Goal: Information Seeking & Learning: Learn about a topic

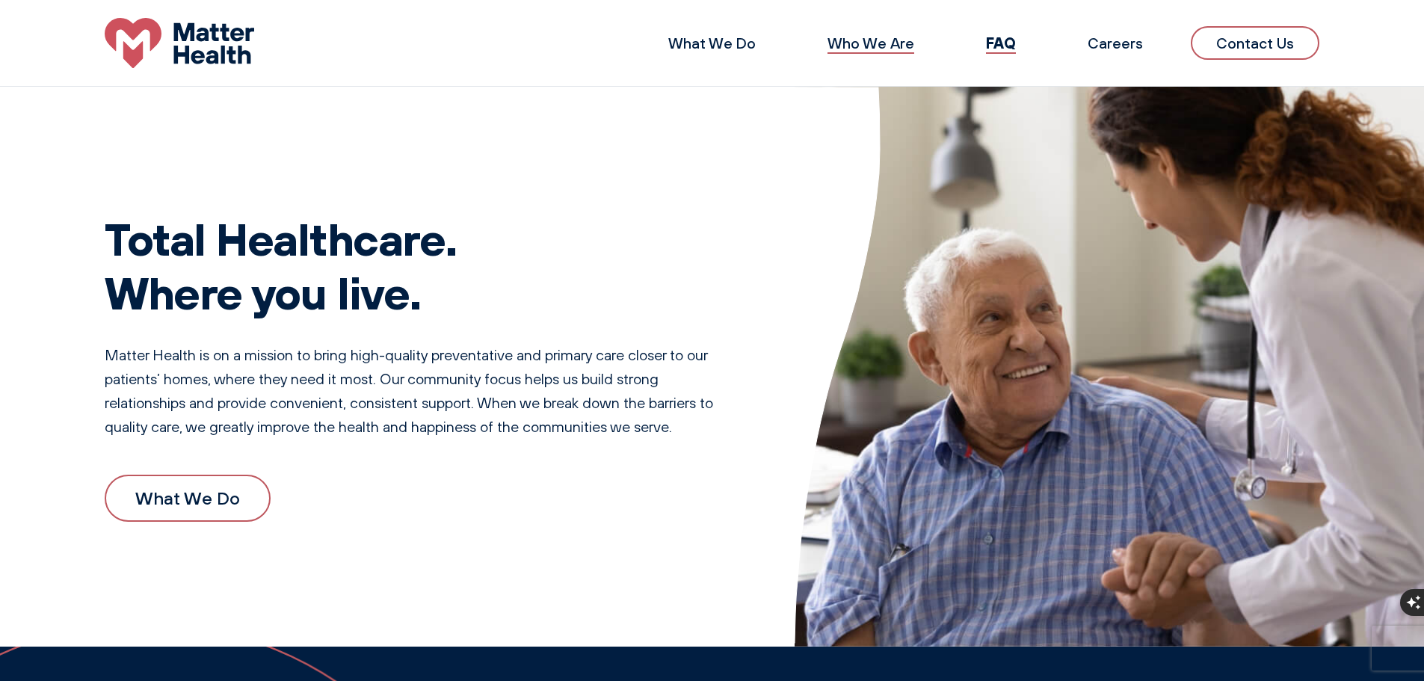
click at [885, 46] on link "Who We Are" at bounding box center [871, 43] width 87 height 19
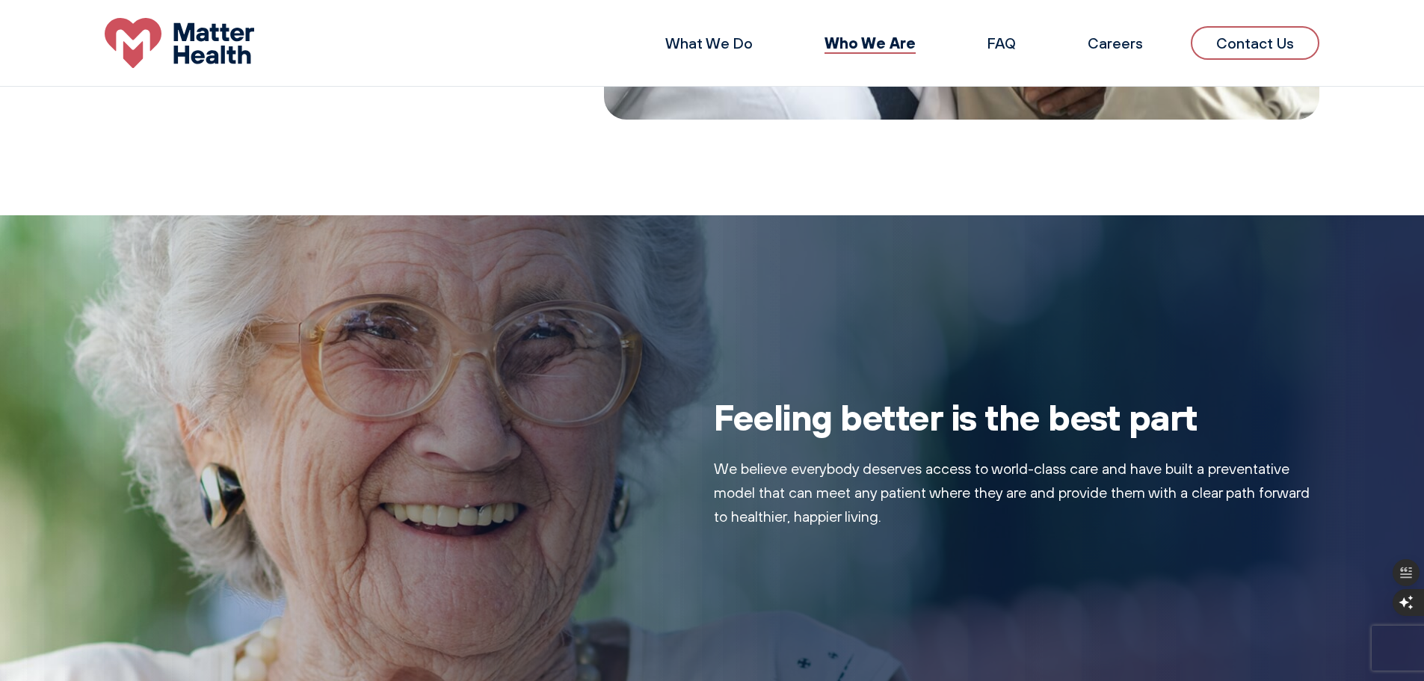
scroll to position [479, 0]
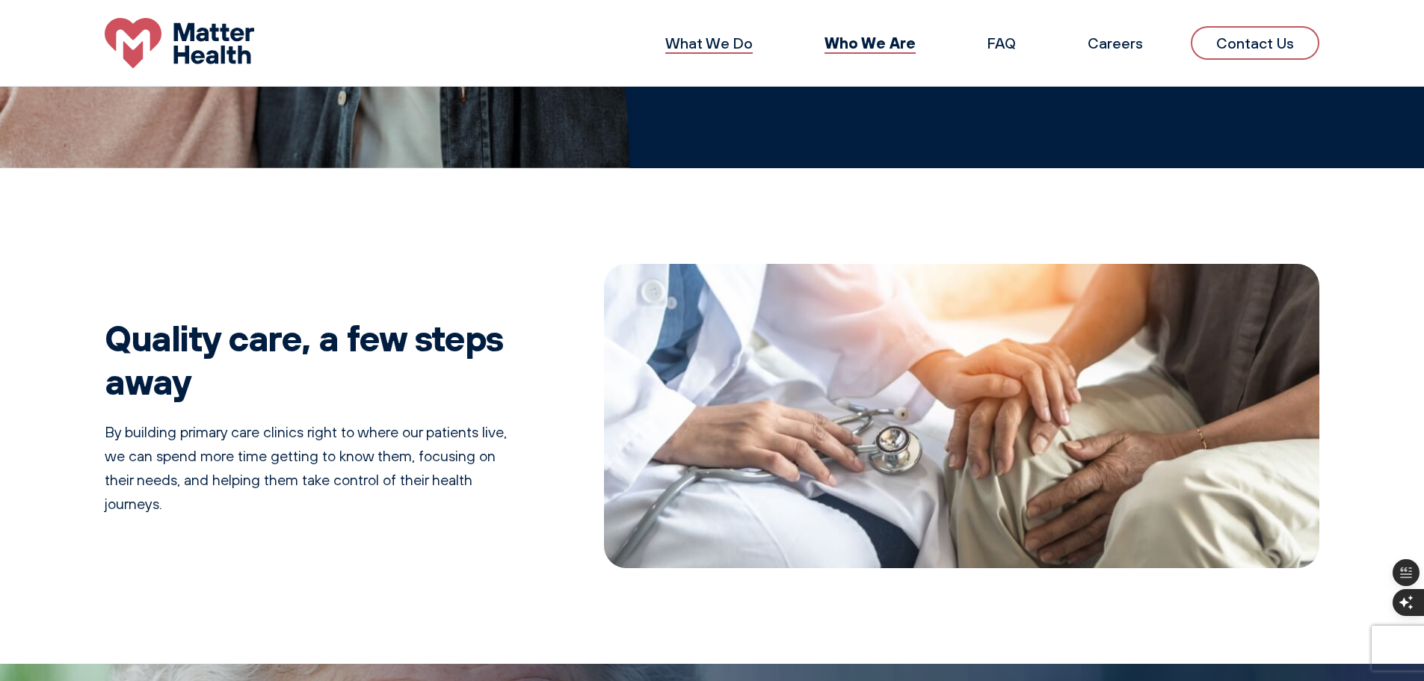
click at [680, 52] on link "What We Do" at bounding box center [708, 43] width 87 height 19
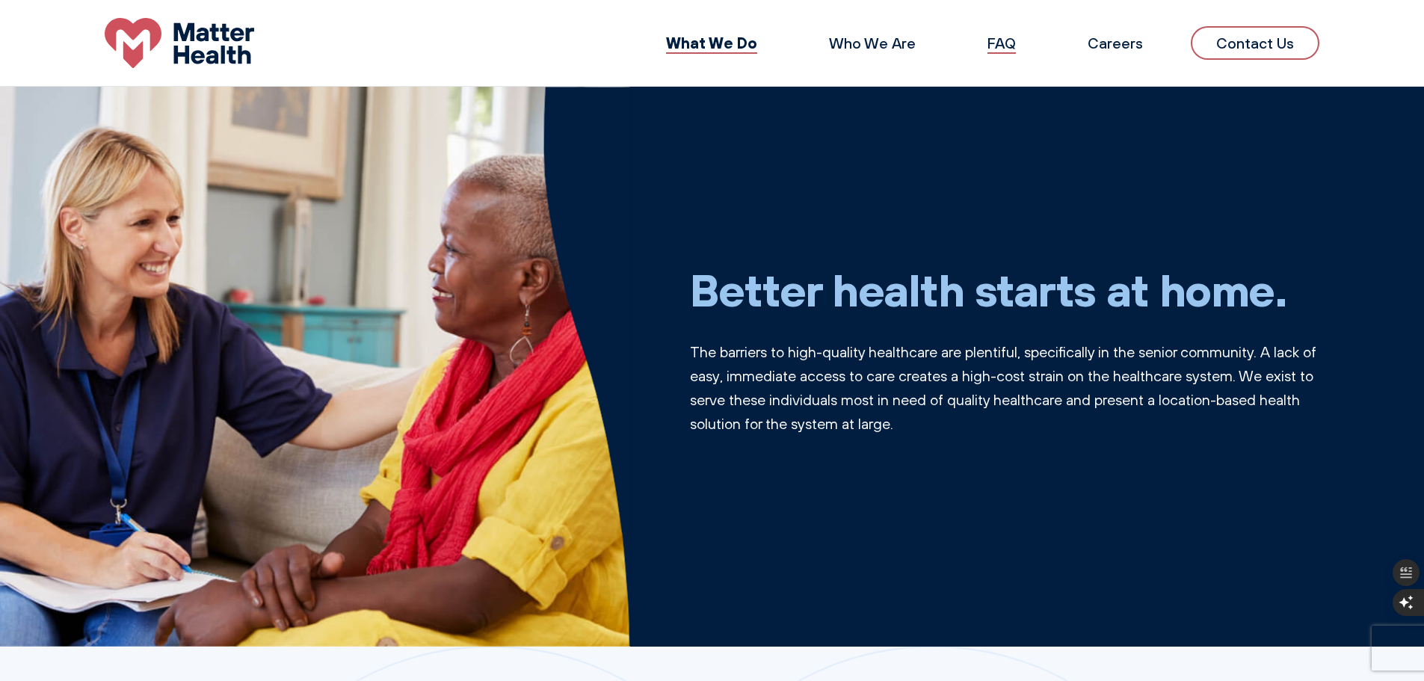
click at [1012, 44] on link "FAQ" at bounding box center [1002, 43] width 28 height 19
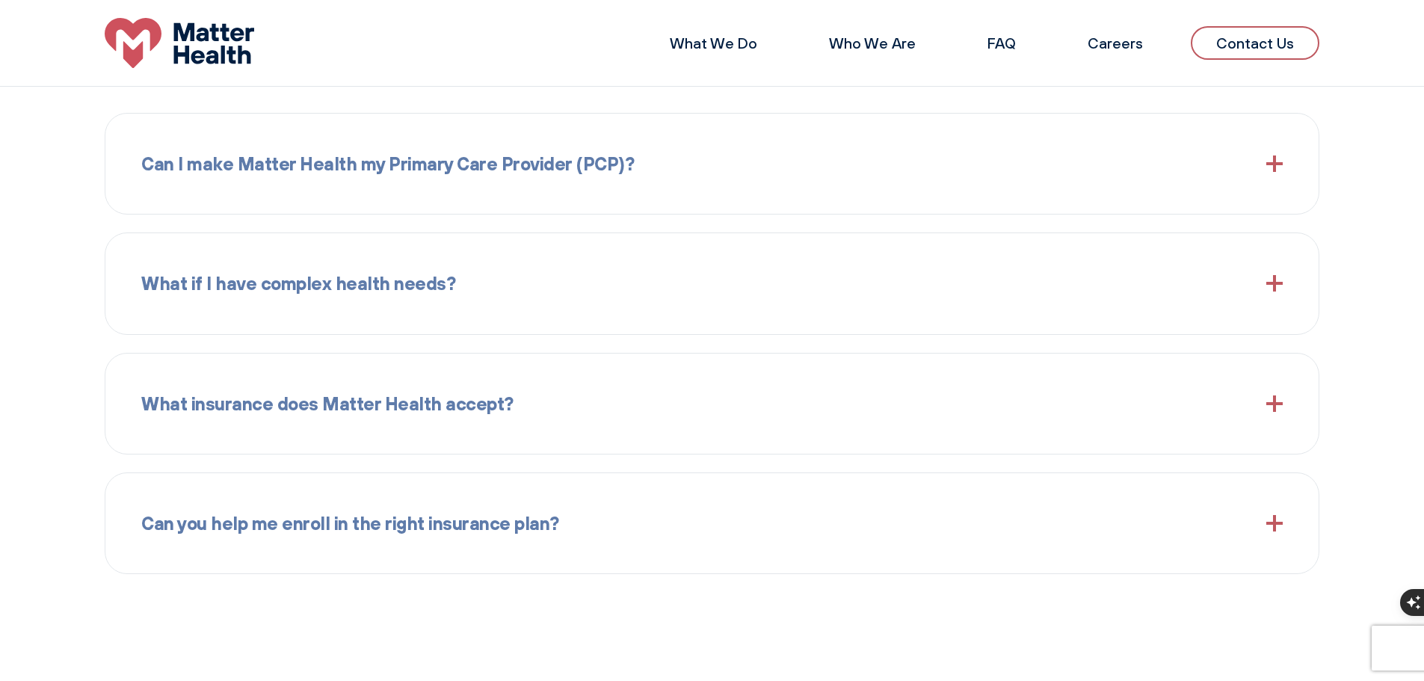
scroll to position [1910, 0]
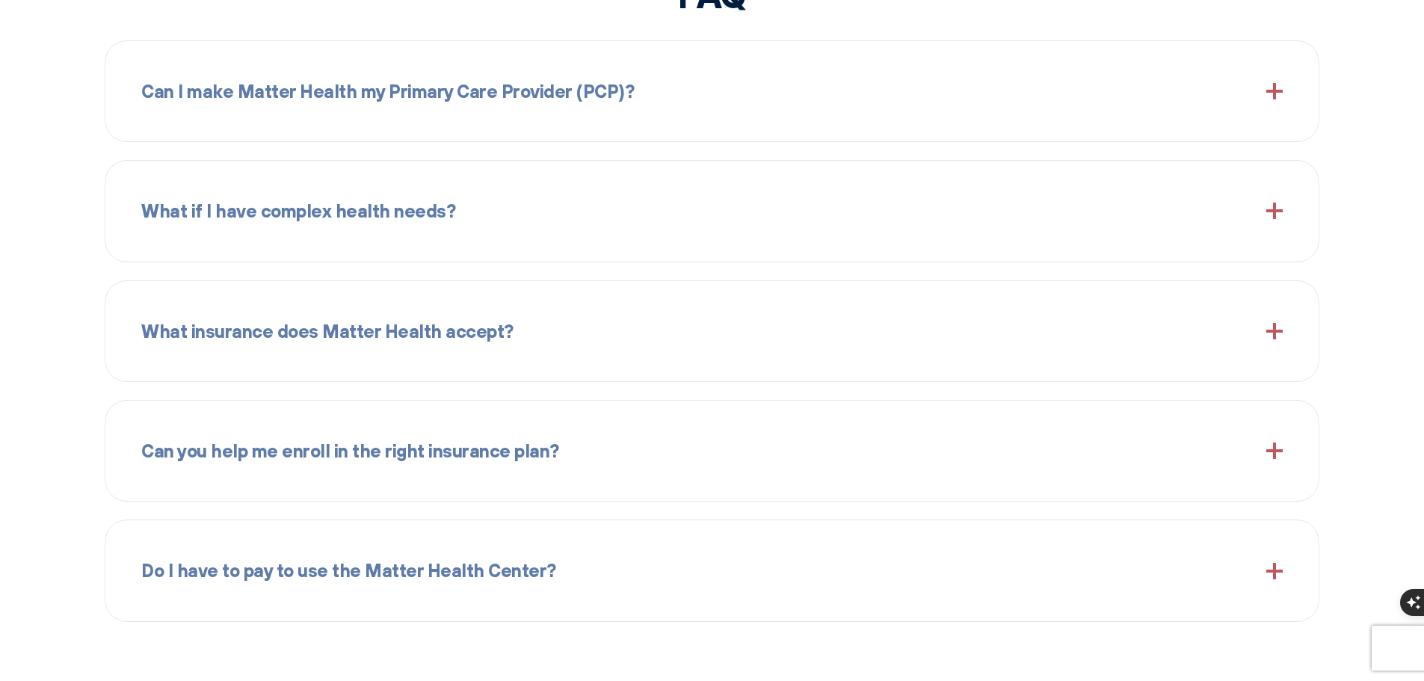
click at [563, 348] on div "What insurance does Matter Health accept?" at bounding box center [712, 331] width 1142 height 64
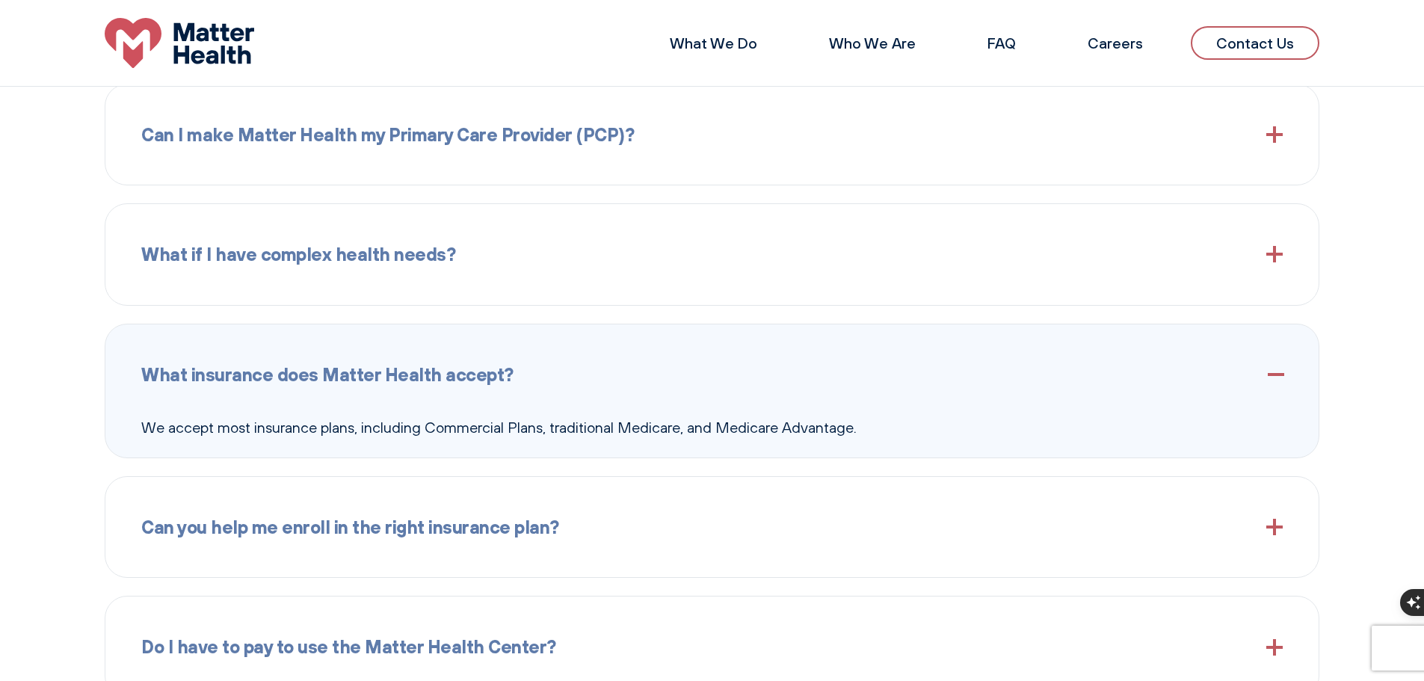
scroll to position [1613, 0]
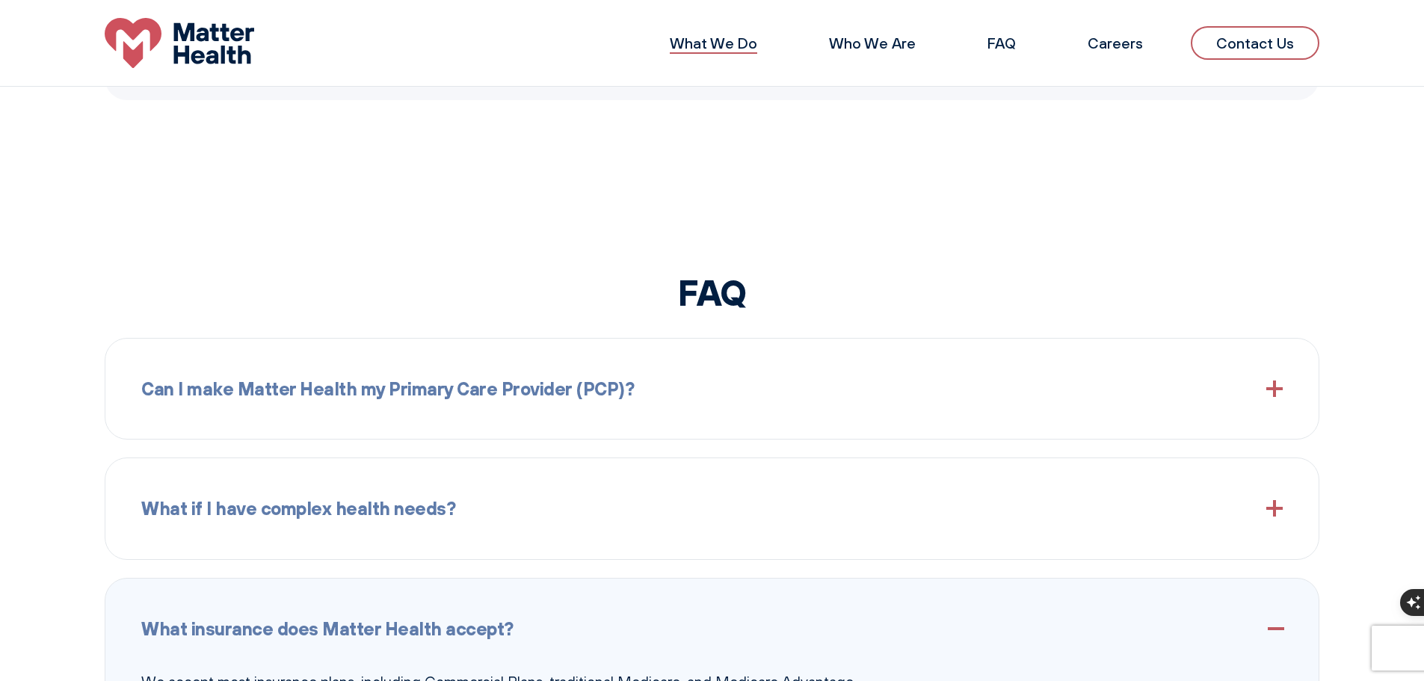
click at [725, 50] on link "What We Do" at bounding box center [713, 43] width 87 height 19
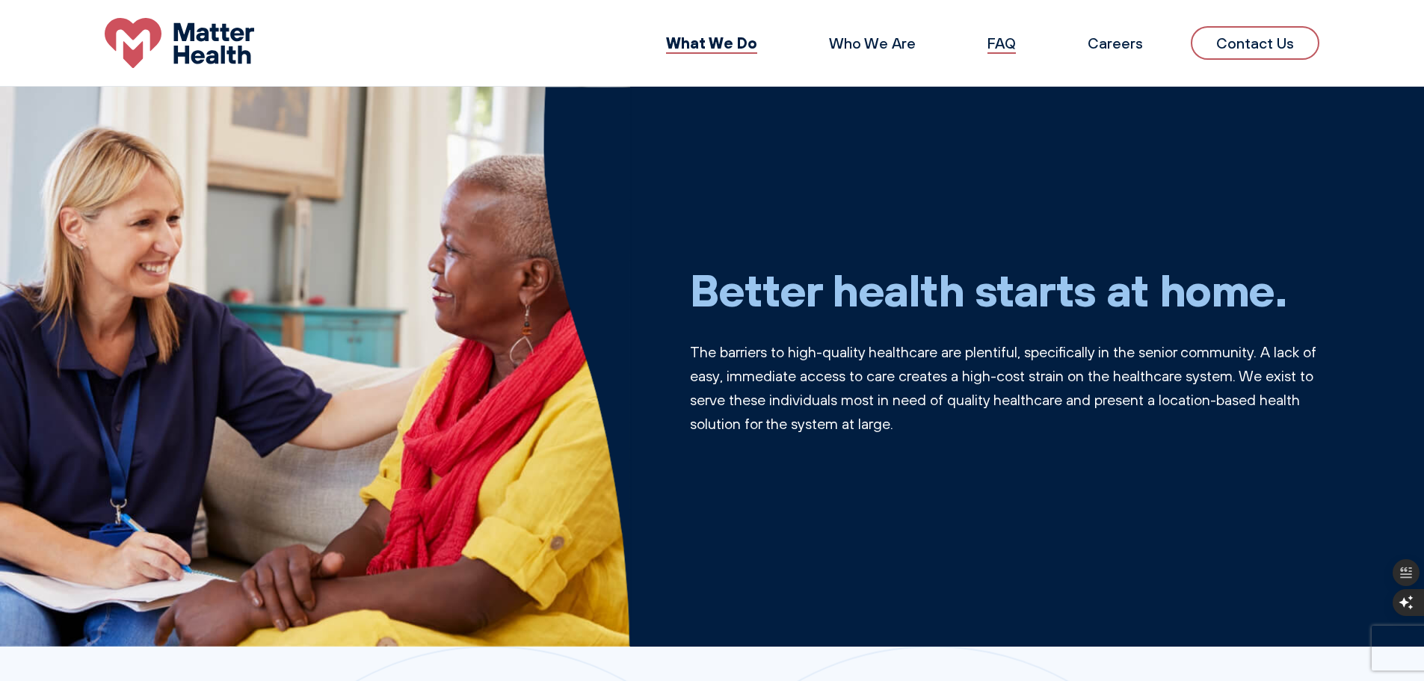
click at [1004, 49] on link "FAQ" at bounding box center [1002, 43] width 28 height 19
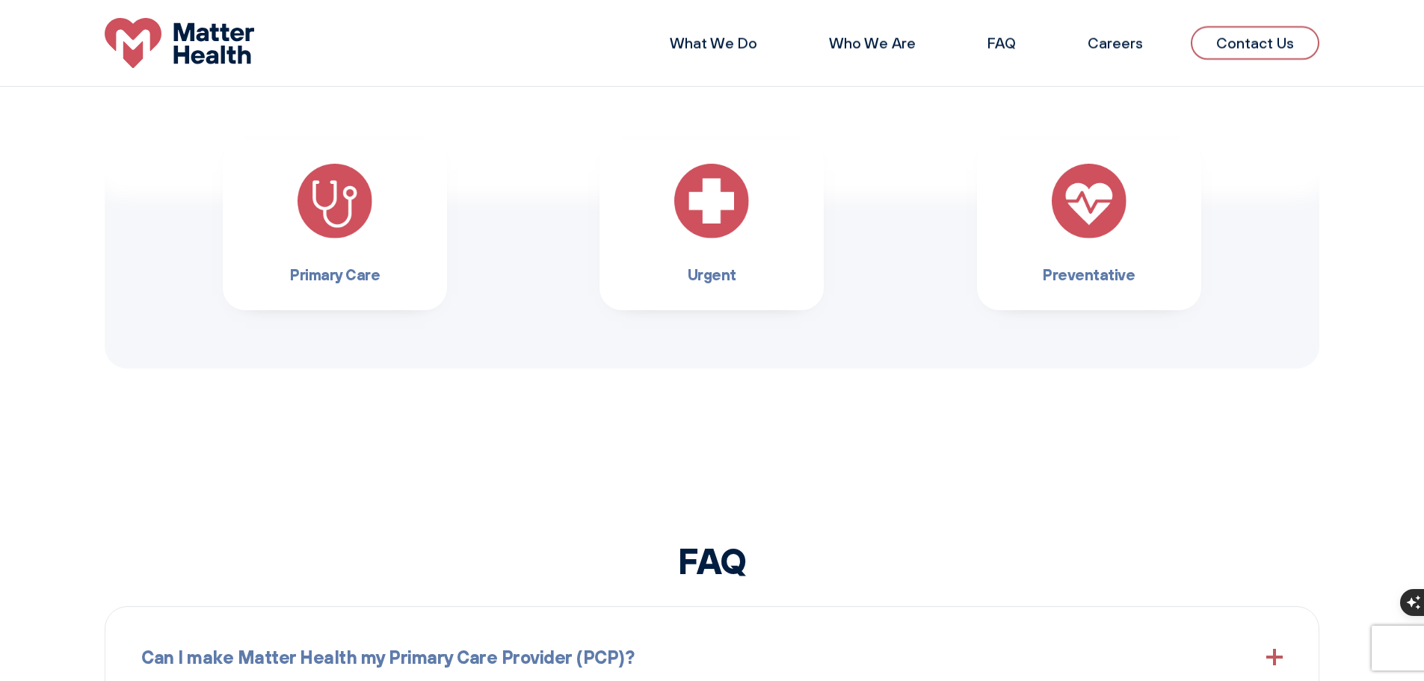
scroll to position [1312, 0]
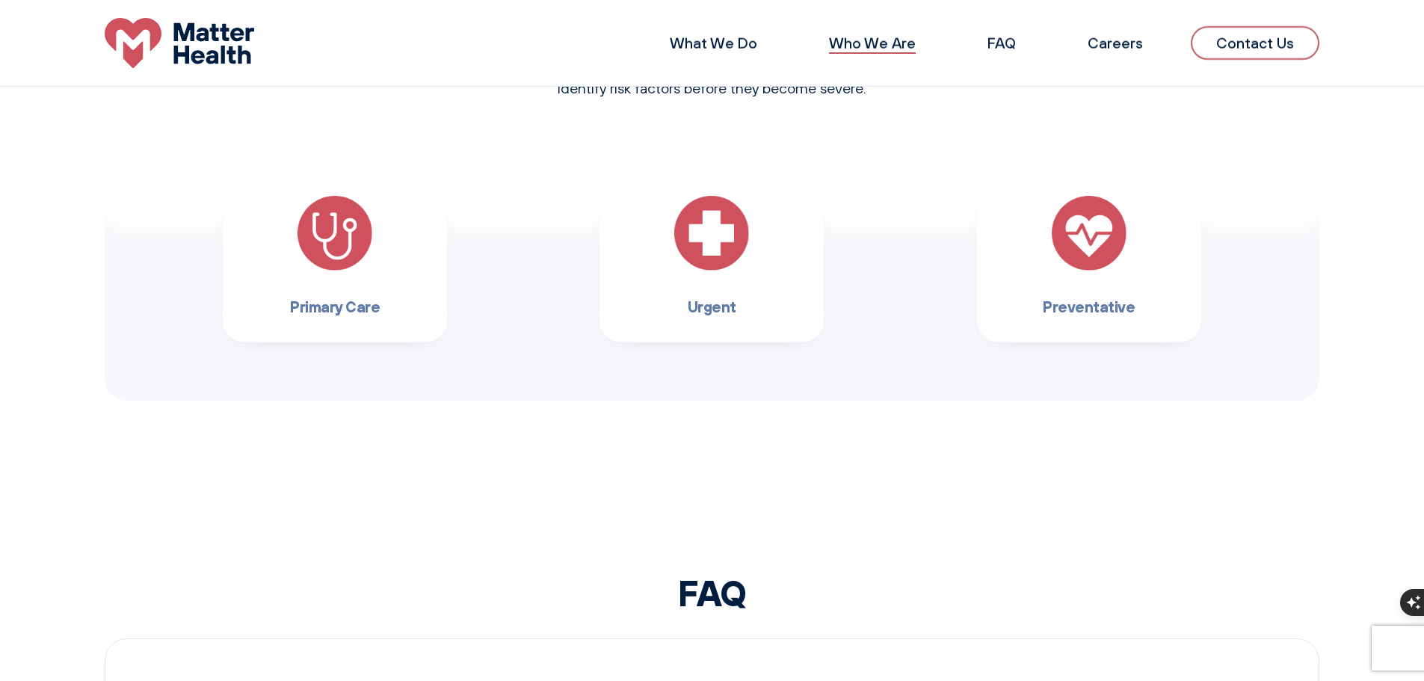
click at [879, 46] on link "Who We Are" at bounding box center [872, 43] width 87 height 19
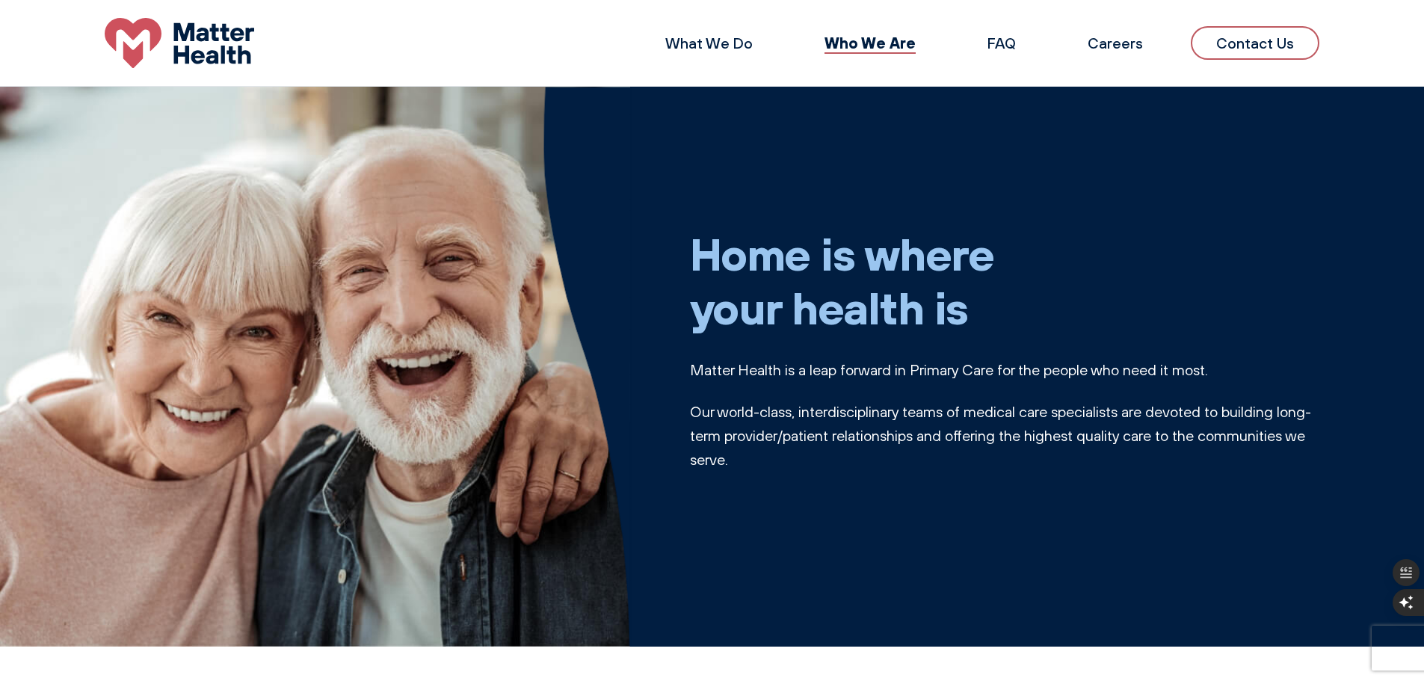
click at [200, 58] on img at bounding box center [180, 43] width 150 height 50
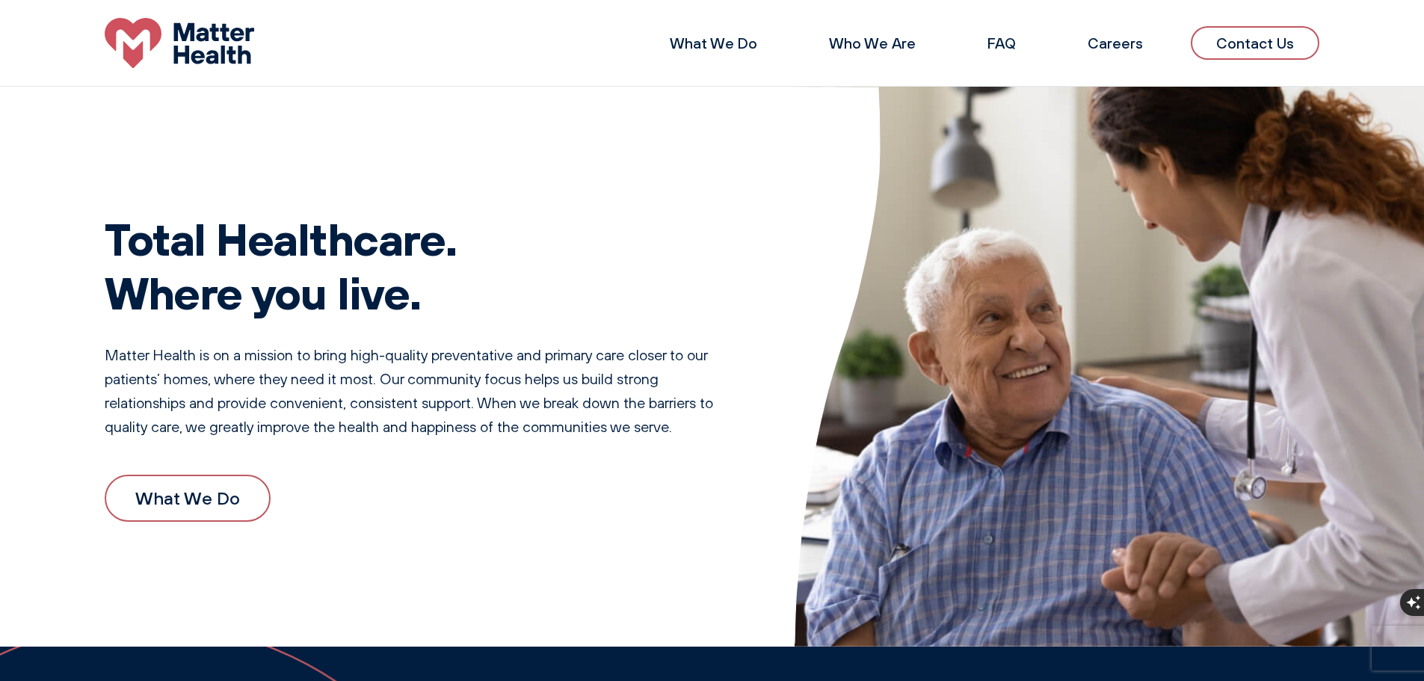
click at [1246, 46] on link "Contact Us" at bounding box center [1255, 43] width 129 height 34
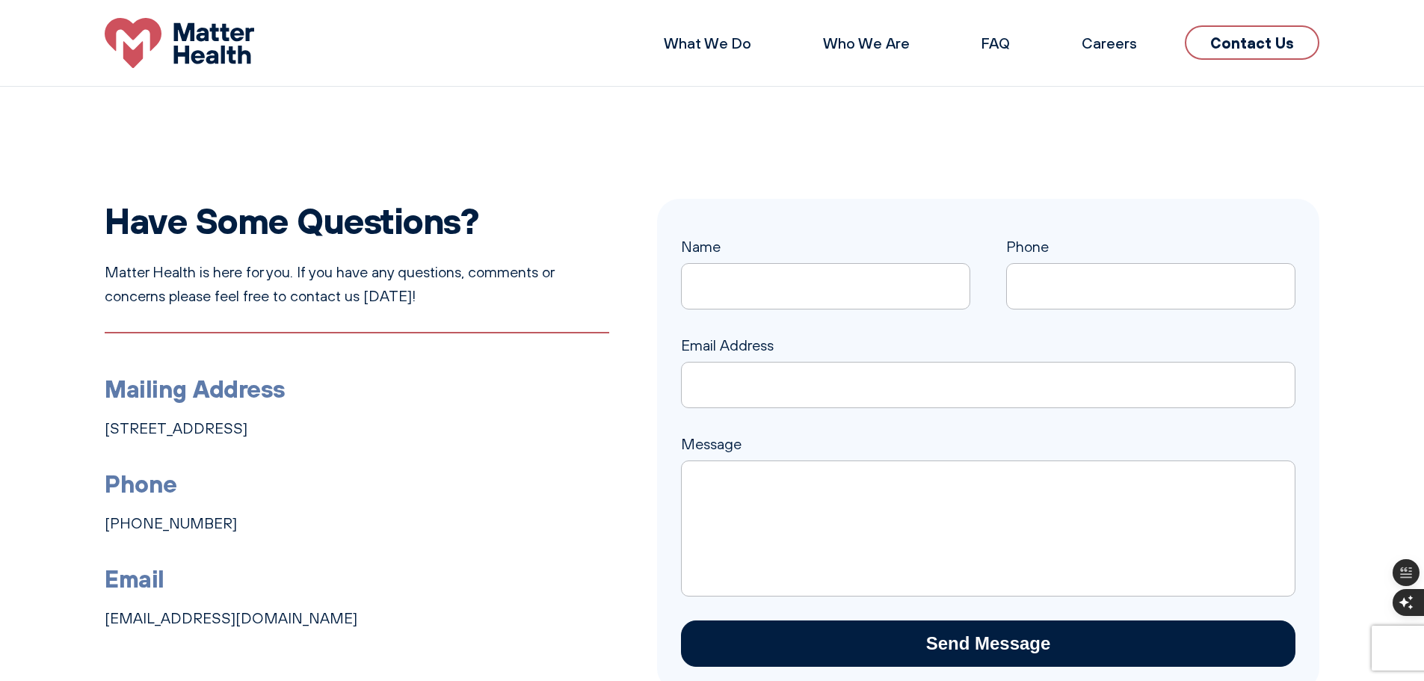
click at [707, 61] on li "What We Do" at bounding box center [707, 43] width 135 height 36
click at [879, 49] on link "Who We Are" at bounding box center [866, 43] width 87 height 19
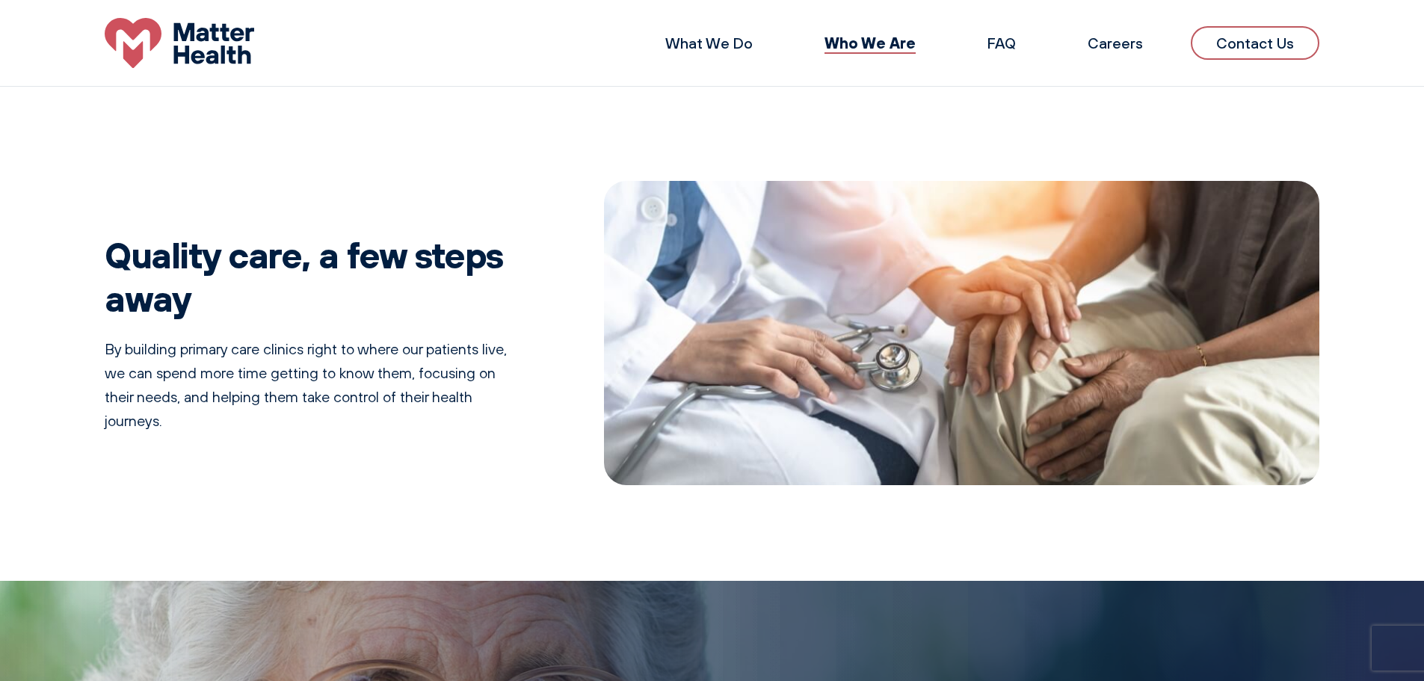
scroll to position [553, 0]
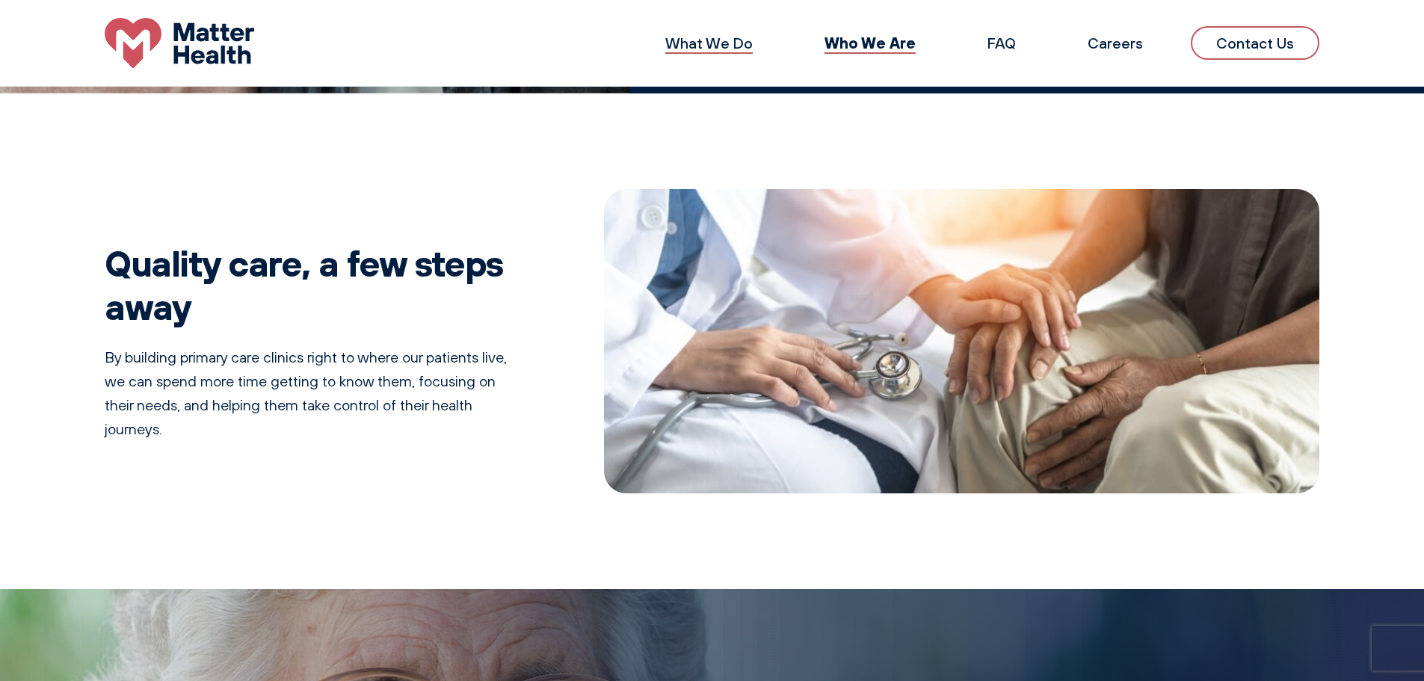
click at [708, 44] on link "What We Do" at bounding box center [708, 43] width 87 height 19
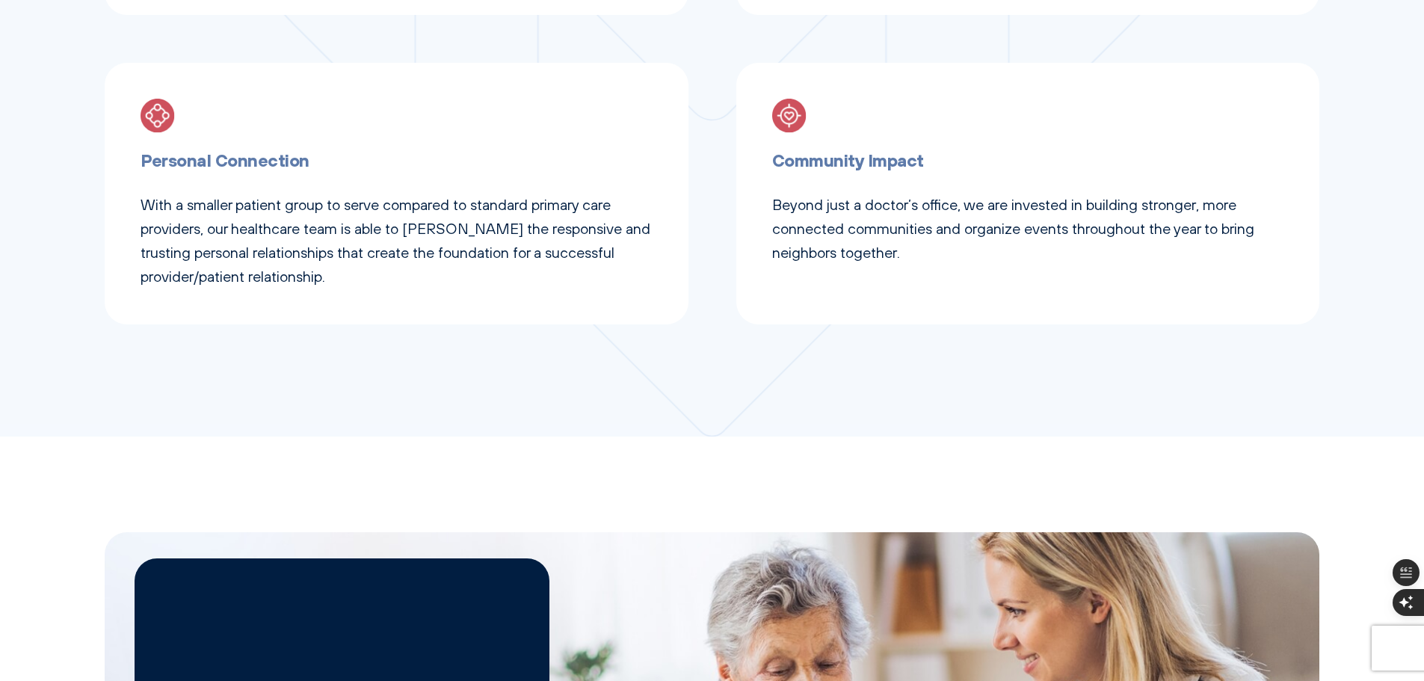
scroll to position [1122, 0]
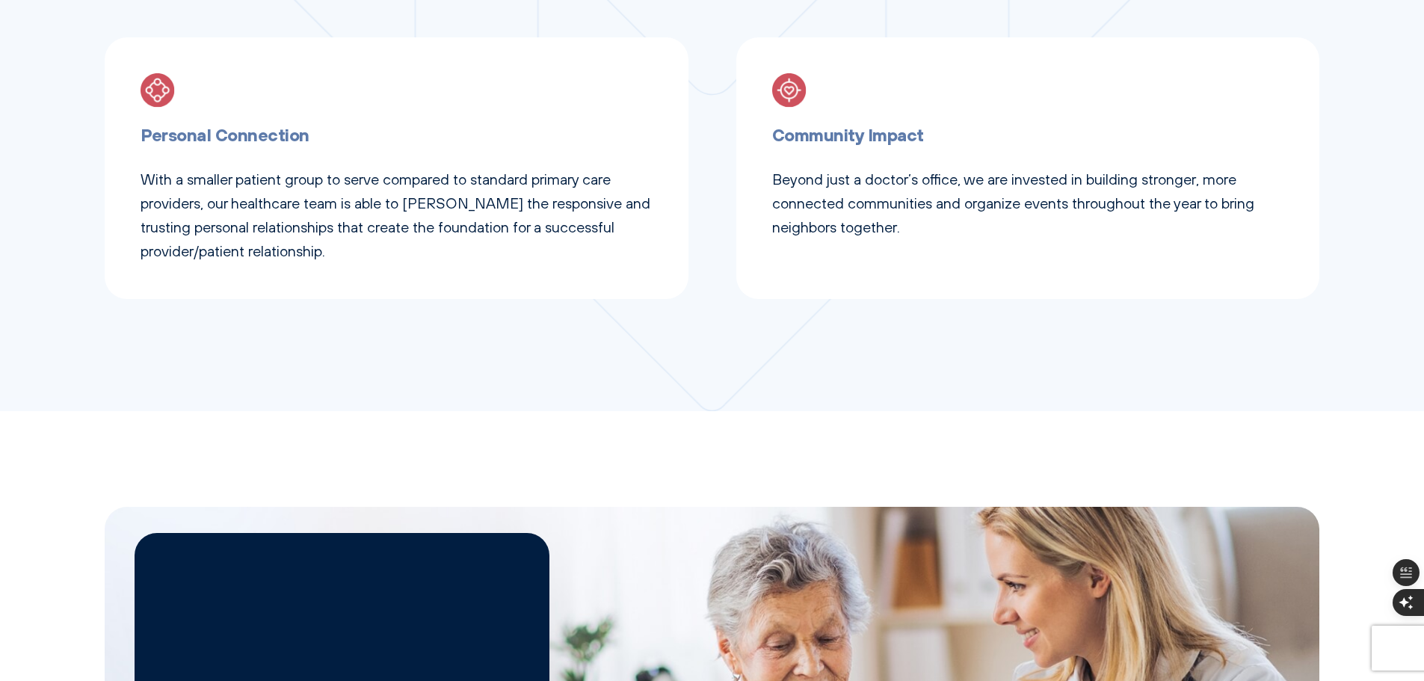
click at [835, 141] on h3 "Community Impact" at bounding box center [1028, 135] width 512 height 28
click at [776, 85] on img at bounding box center [789, 90] width 34 height 34
click at [348, 199] on p "With a smaller patient group to serve compared to standard primary care provide…" at bounding box center [397, 215] width 512 height 96
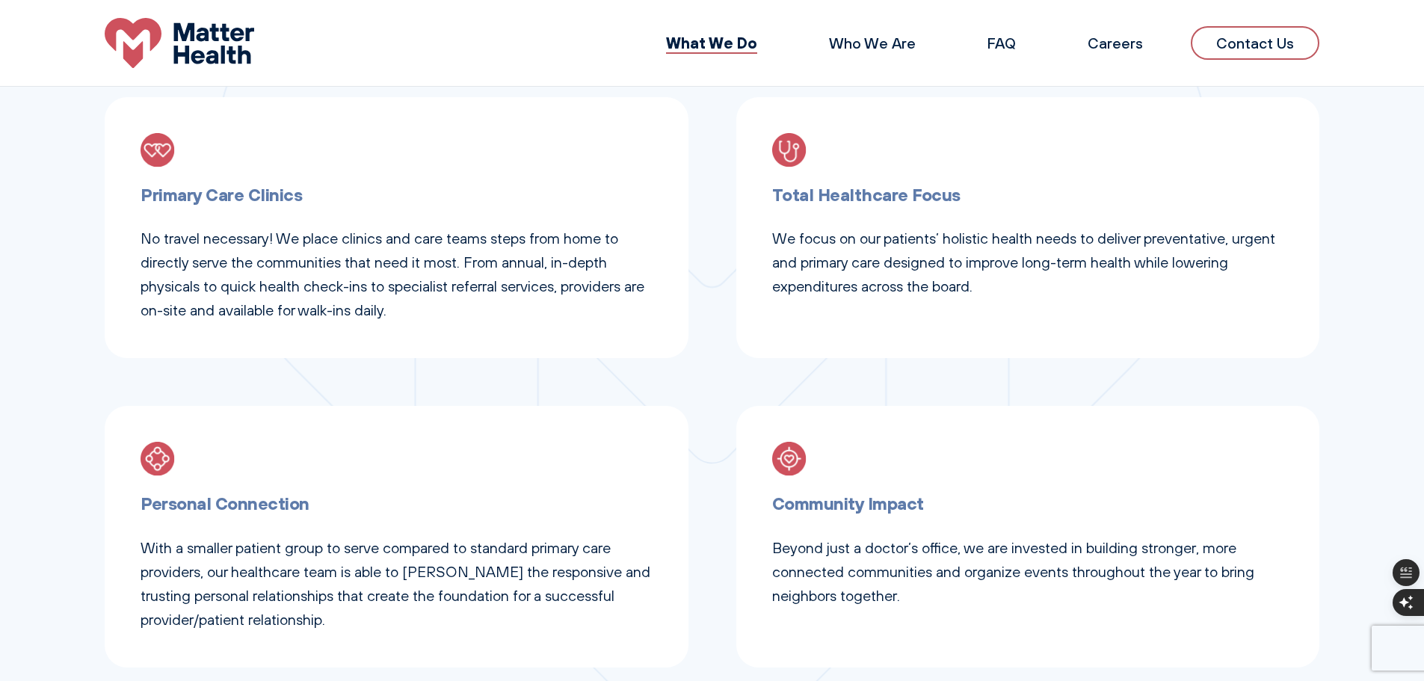
scroll to position [748, 0]
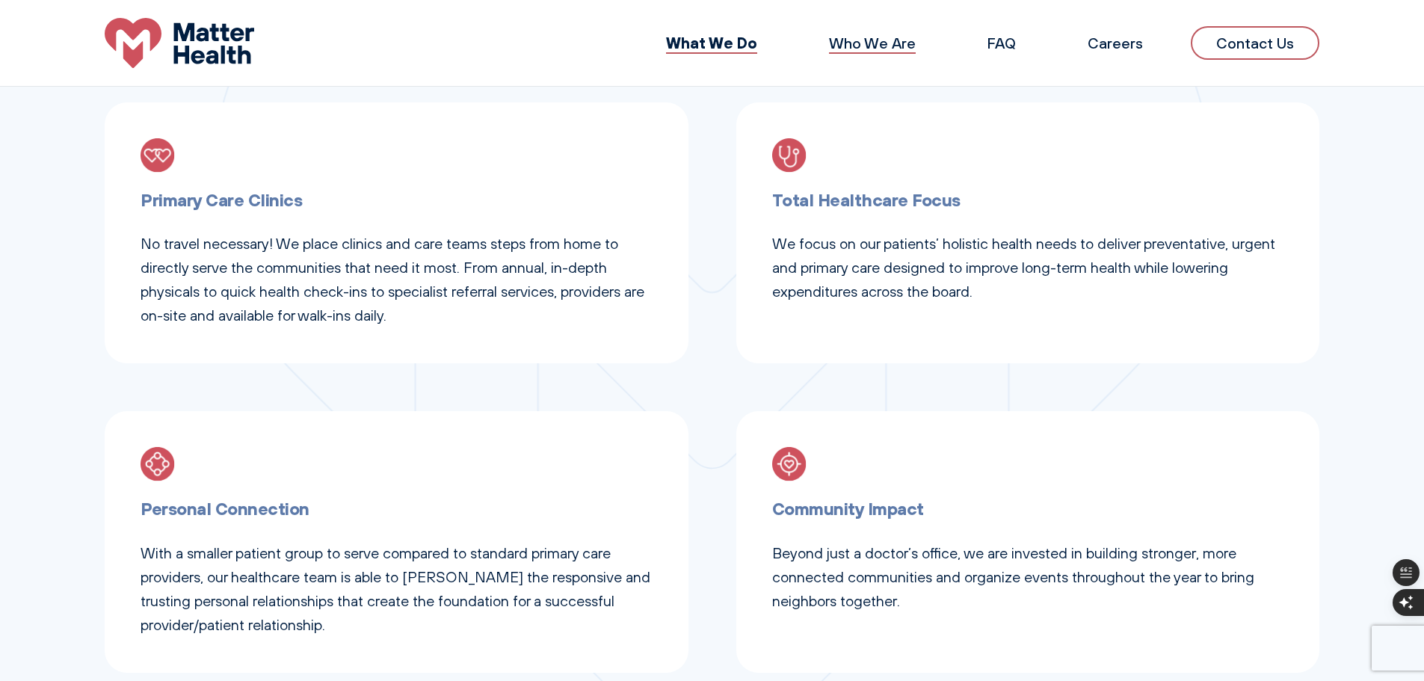
click at [871, 43] on link "Who We Are" at bounding box center [872, 43] width 87 height 19
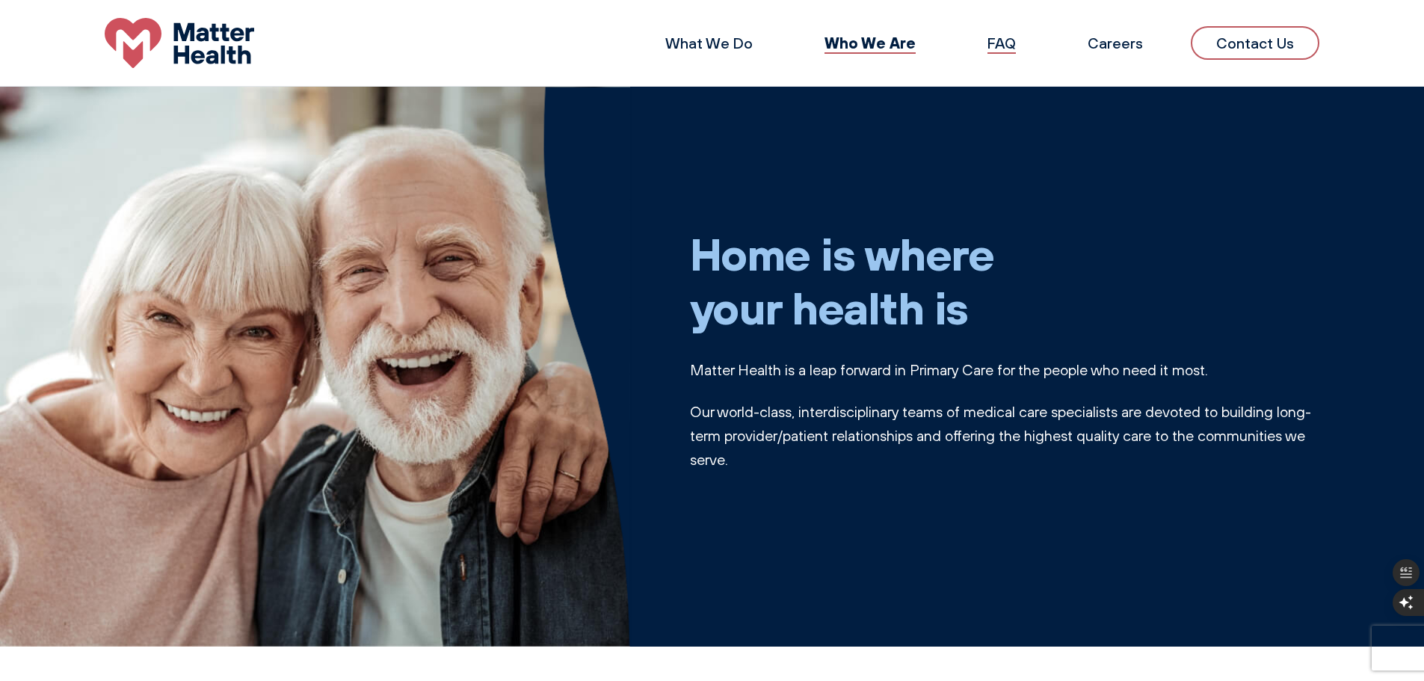
click at [997, 42] on link "FAQ" at bounding box center [1002, 43] width 28 height 19
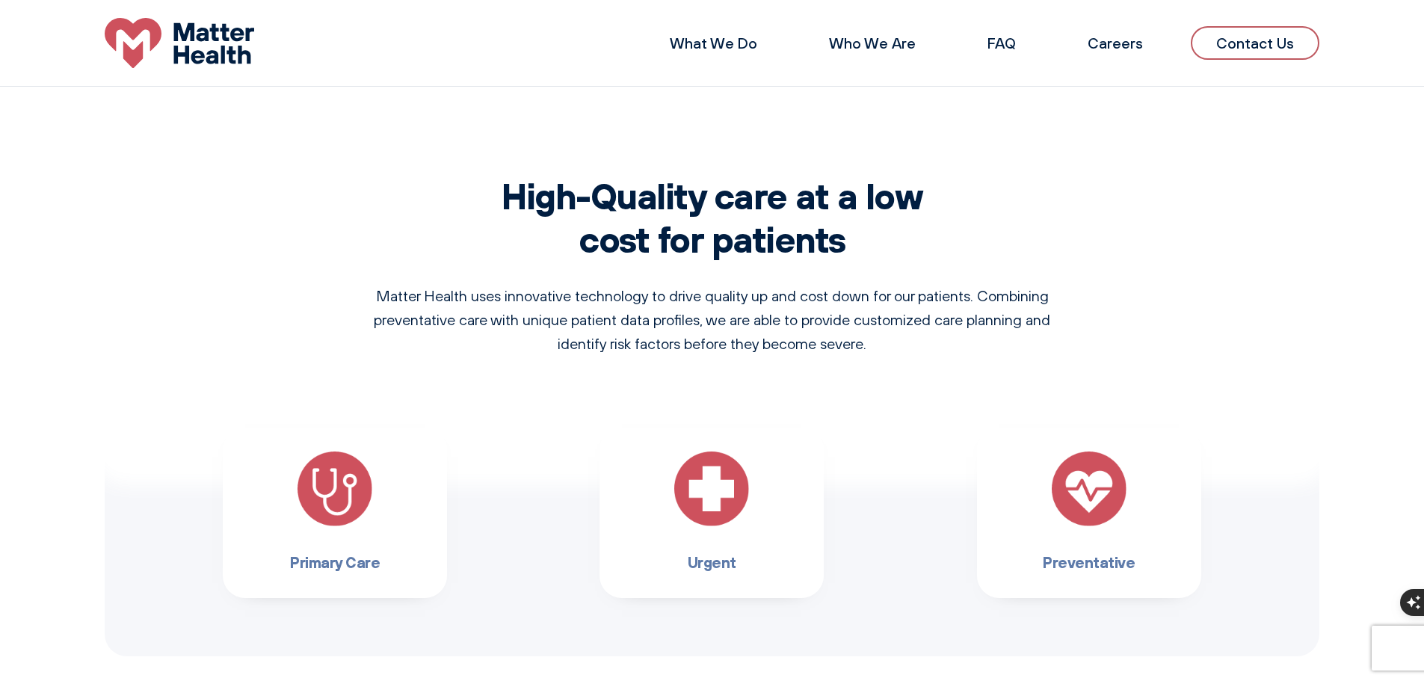
scroll to position [533, 0]
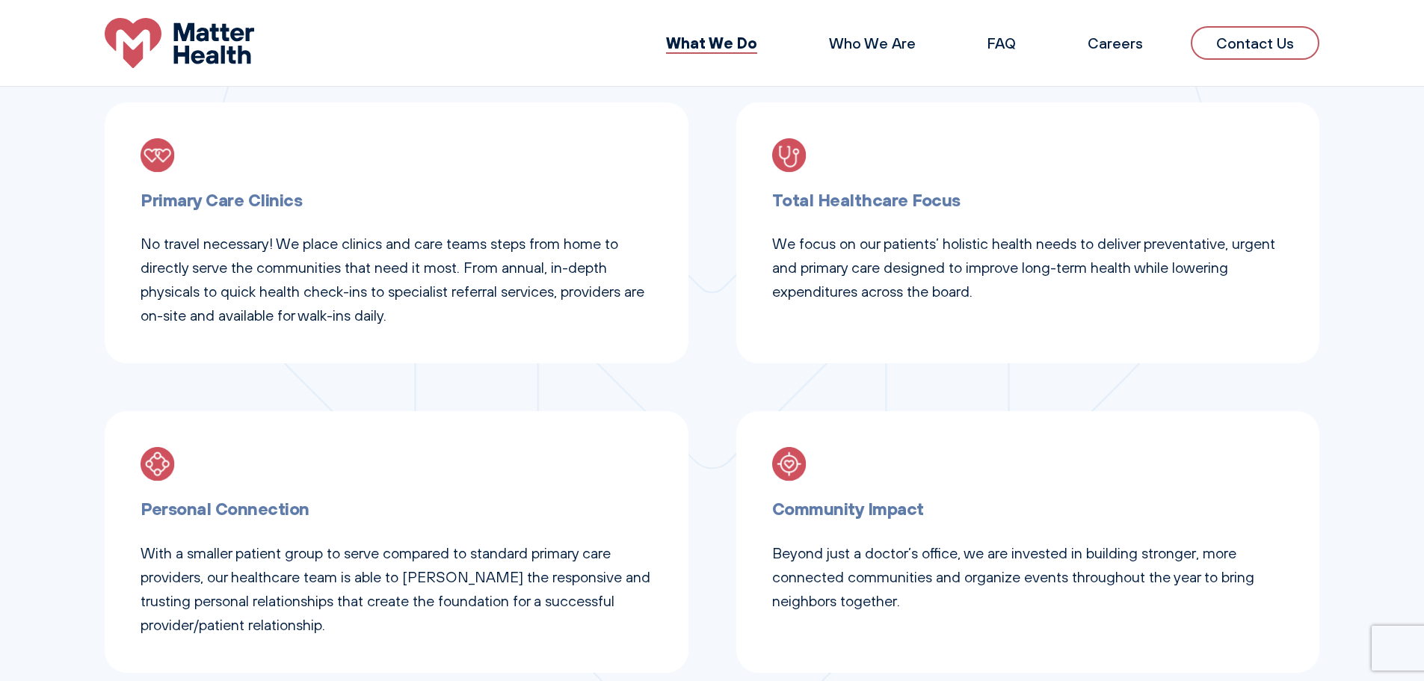
scroll to position [748, 0]
